Goal: Entertainment & Leisure: Consume media (video, audio)

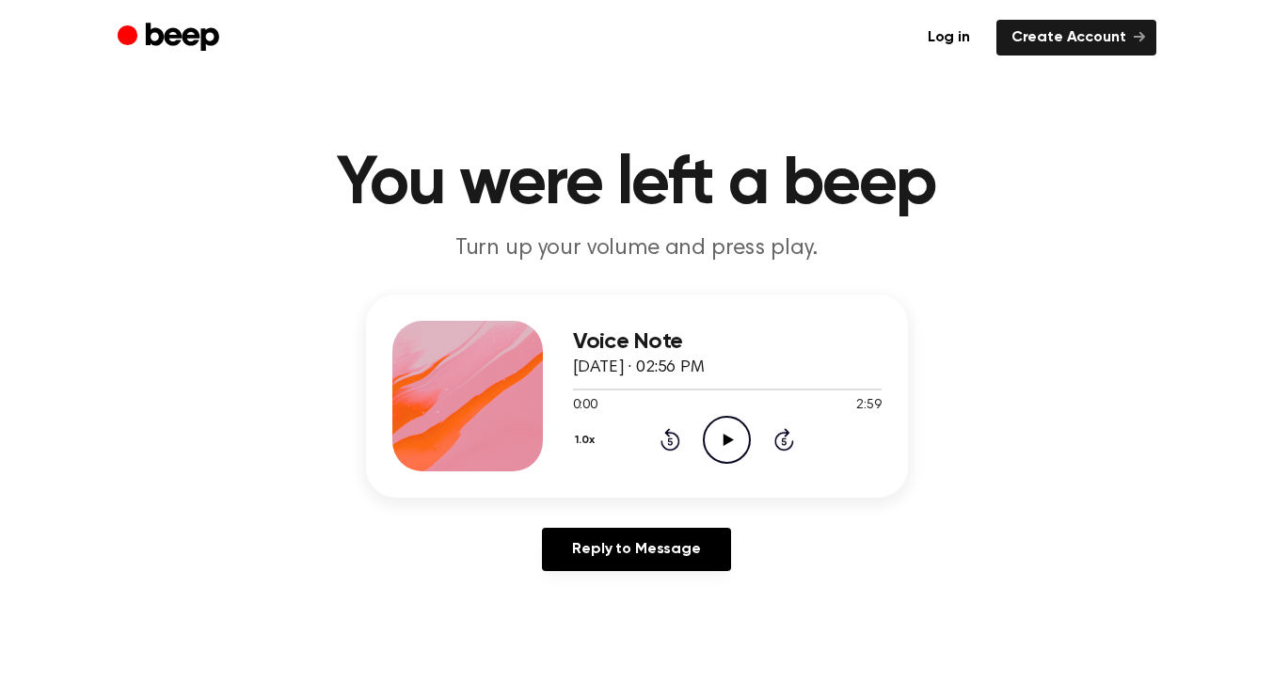
click at [731, 439] on icon at bounding box center [728, 440] width 10 height 12
click at [725, 433] on icon "Play Audio" at bounding box center [727, 440] width 48 height 48
click at [723, 437] on icon at bounding box center [728, 440] width 10 height 12
click at [723, 437] on icon at bounding box center [727, 440] width 8 height 12
